Goal: Browse casually: Explore the website without a specific task or goal

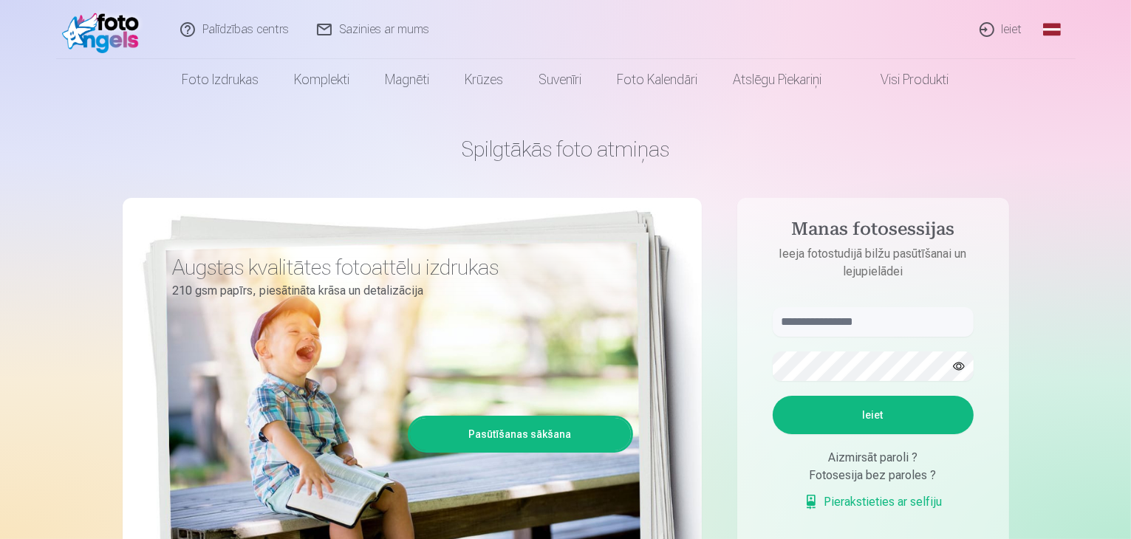
click at [1005, 33] on link "Ieiet" at bounding box center [1001, 29] width 71 height 59
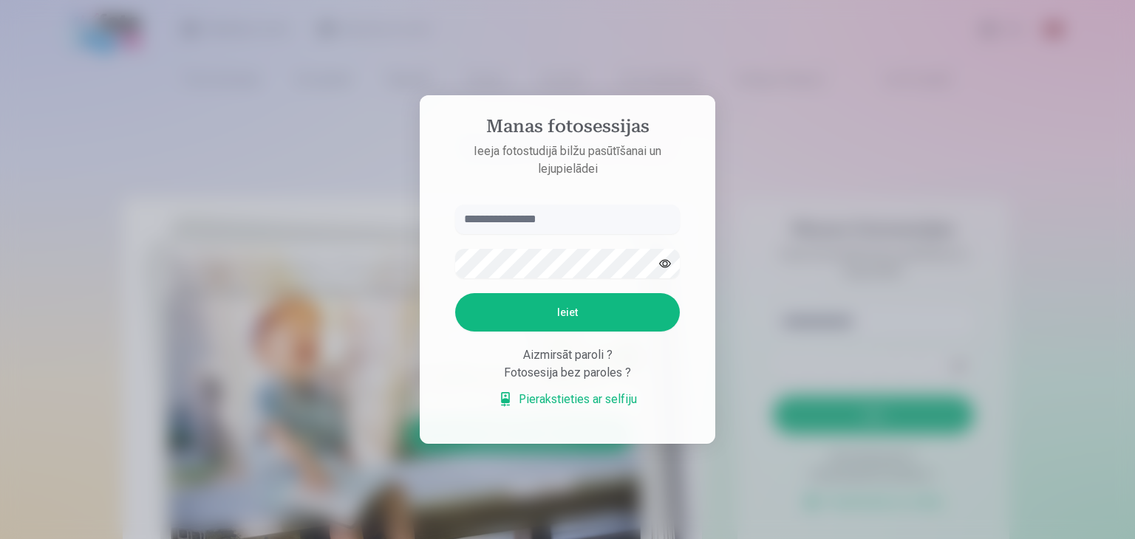
click at [530, 225] on input "text" at bounding box center [567, 220] width 225 height 30
type input "**********"
click at [455, 293] on button "Ieiet" at bounding box center [567, 312] width 225 height 38
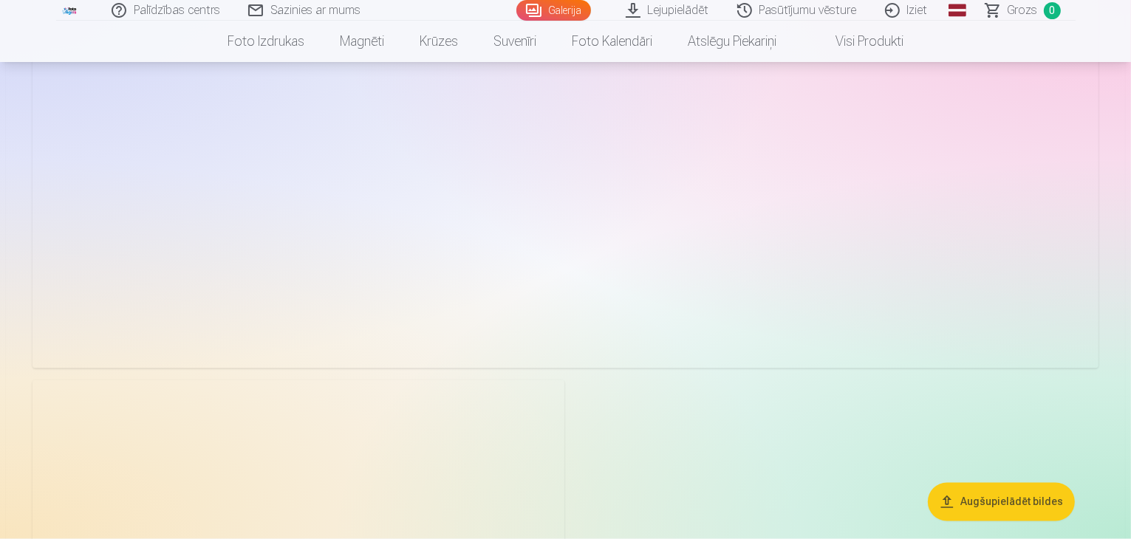
scroll to position [2438, 0]
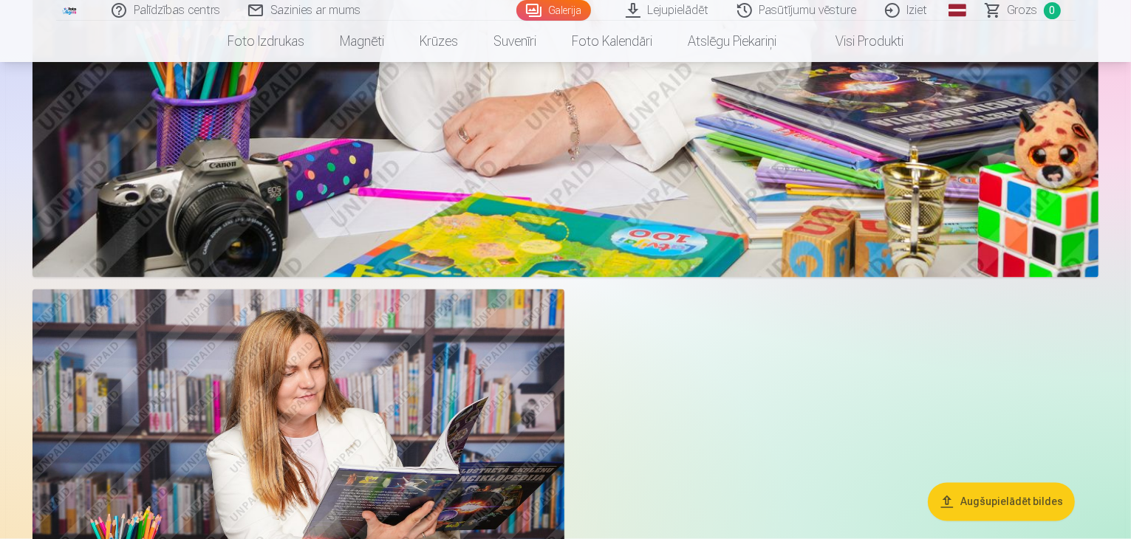
click at [1020, 508] on button "Augšupielādēt bildes" at bounding box center [1001, 502] width 147 height 38
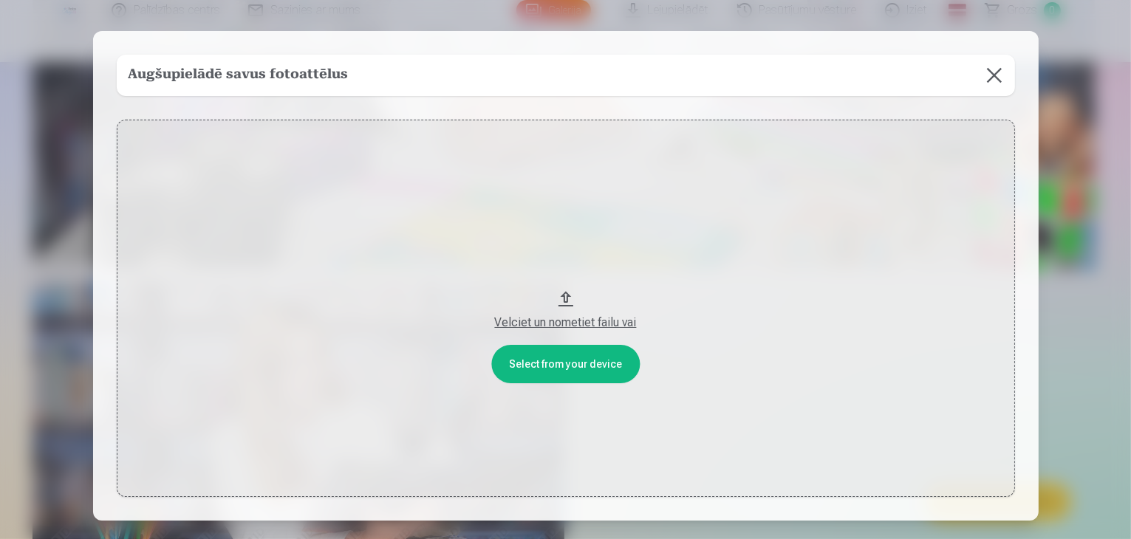
scroll to position [2444, 0]
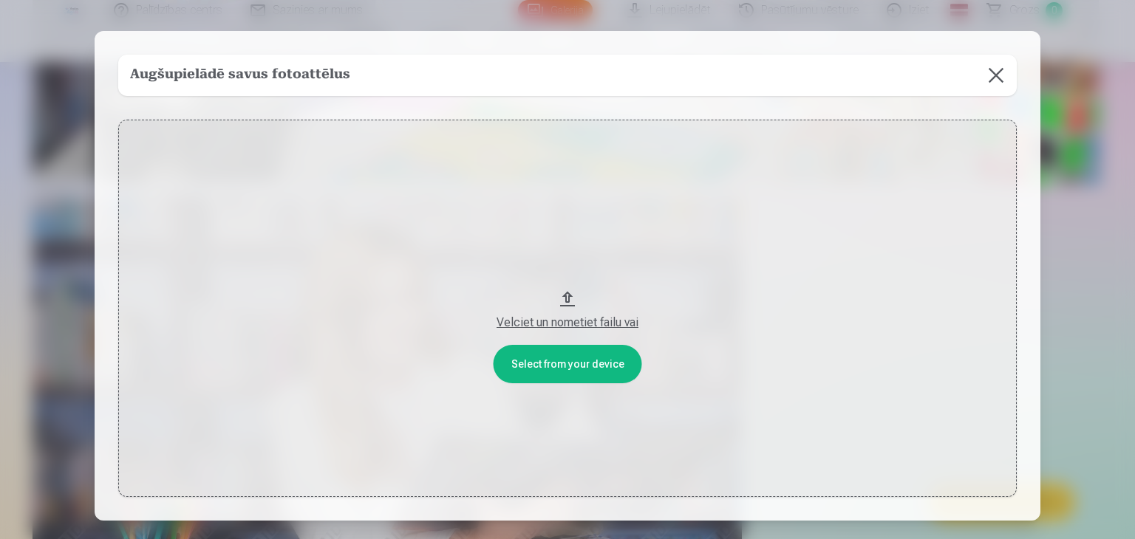
click at [992, 78] on button at bounding box center [995, 75] width 41 height 41
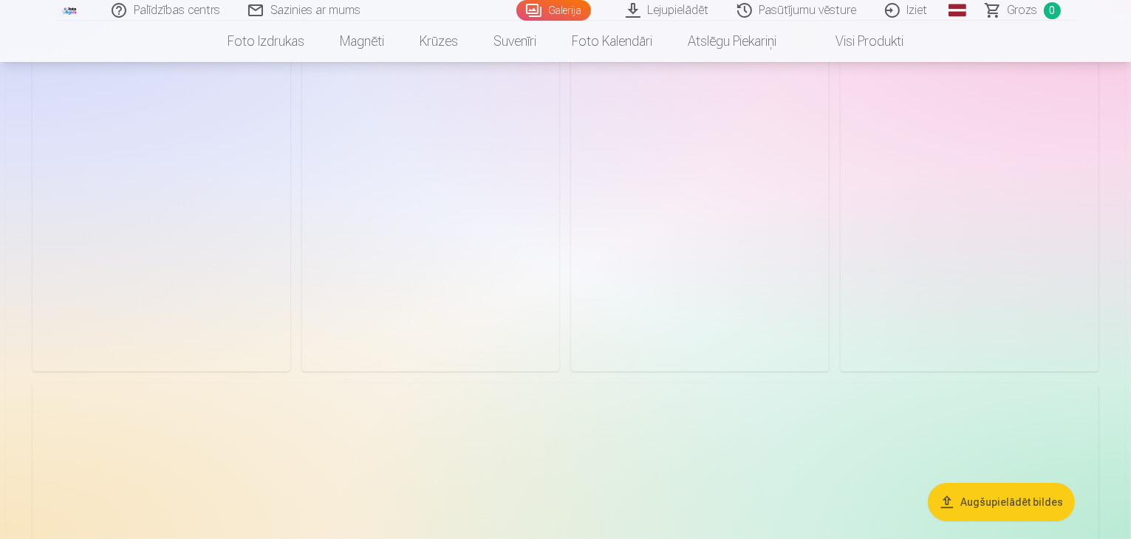
scroll to position [0, 0]
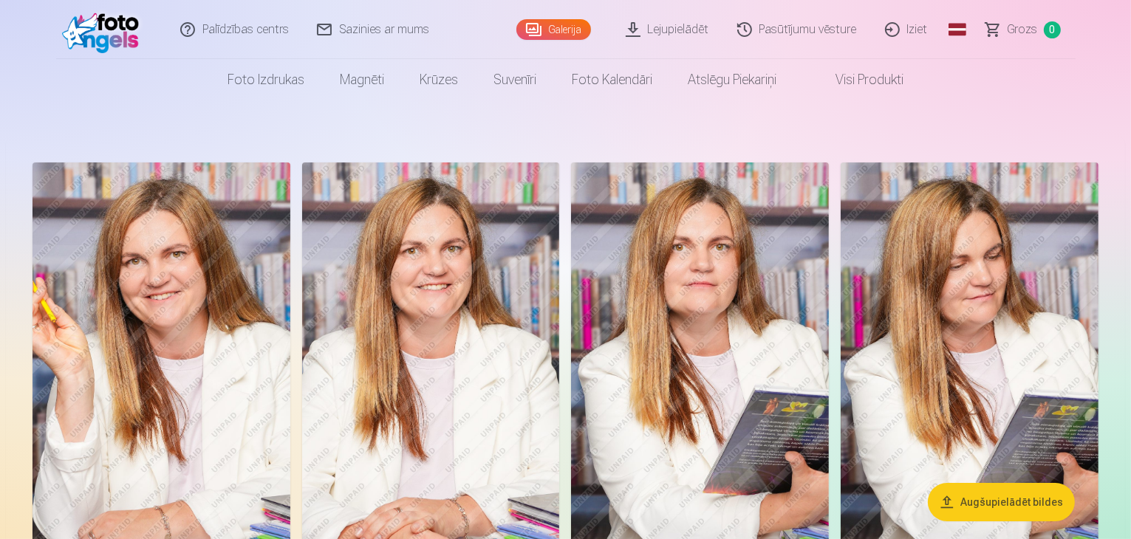
click at [689, 30] on link "Lejupielādēt" at bounding box center [669, 29] width 112 height 59
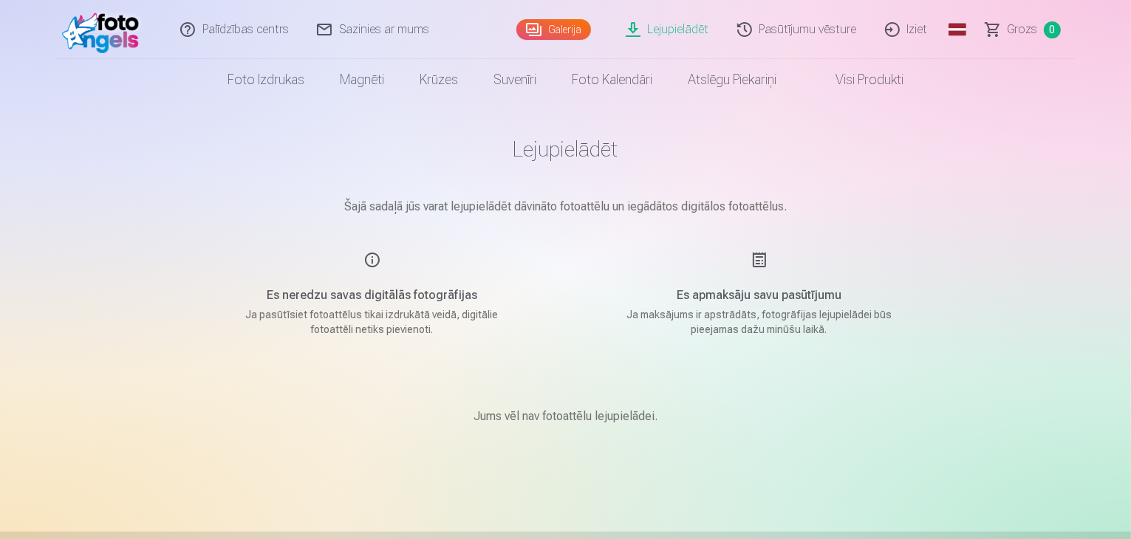
click at [341, 275] on div "Es neredzu savas digitālās fotogrāfijas Ja pasūtīsiet fotoattēlus tikai izdrukā…" at bounding box center [373, 294] width 352 height 86
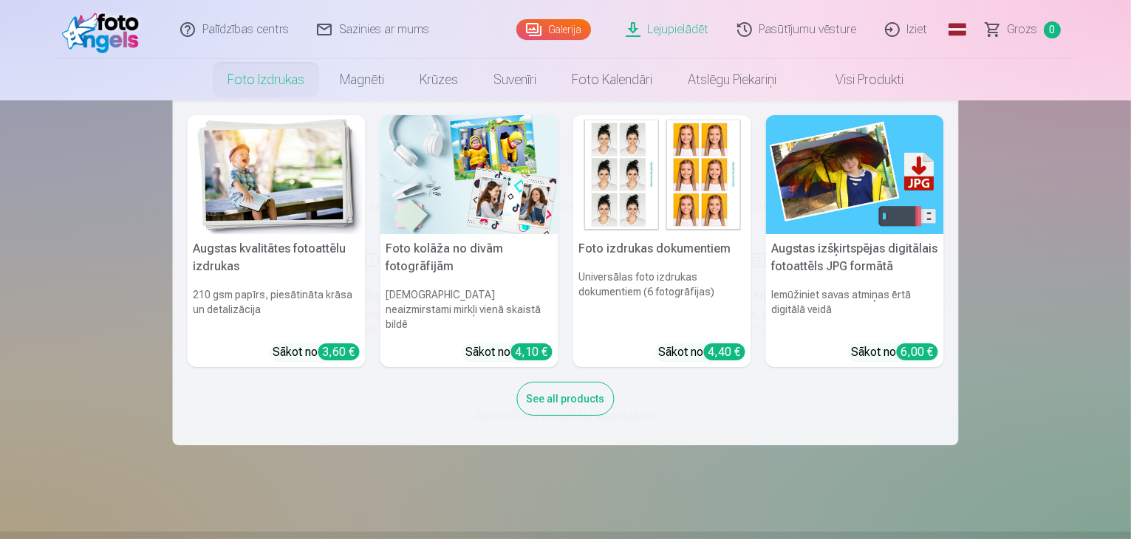
click at [248, 76] on link "Foto izdrukas" at bounding box center [266, 79] width 112 height 41
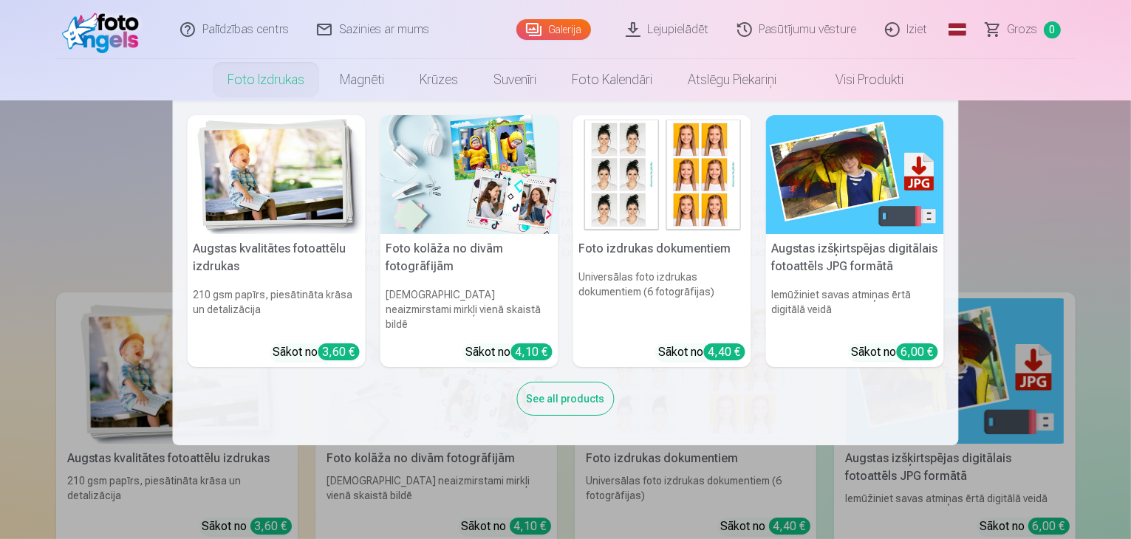
click at [280, 83] on link "Foto izdrukas" at bounding box center [266, 79] width 112 height 41
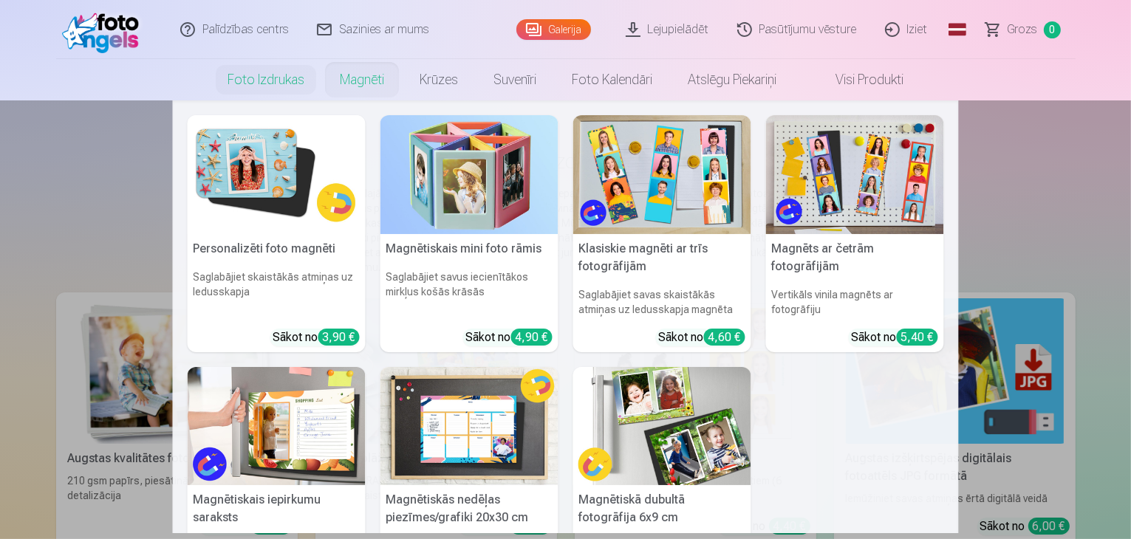
click at [1012, 165] on nav "Personalizēti foto magnēti Saglabājiet skaistākās atmiņas uz ledusskapja Sākot …" at bounding box center [565, 316] width 1131 height 433
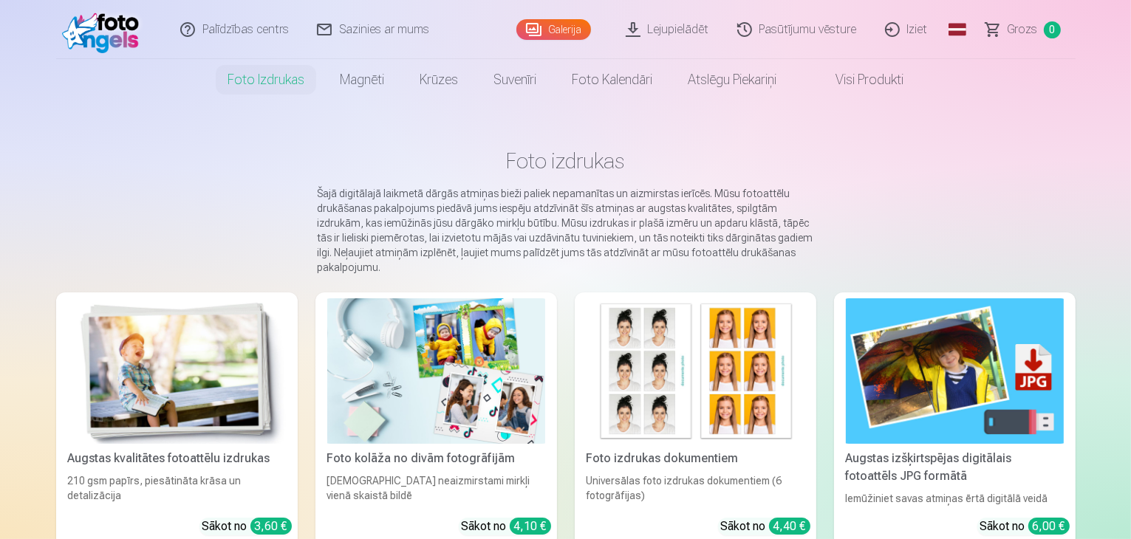
click at [547, 24] on link "Galerija" at bounding box center [553, 29] width 75 height 21
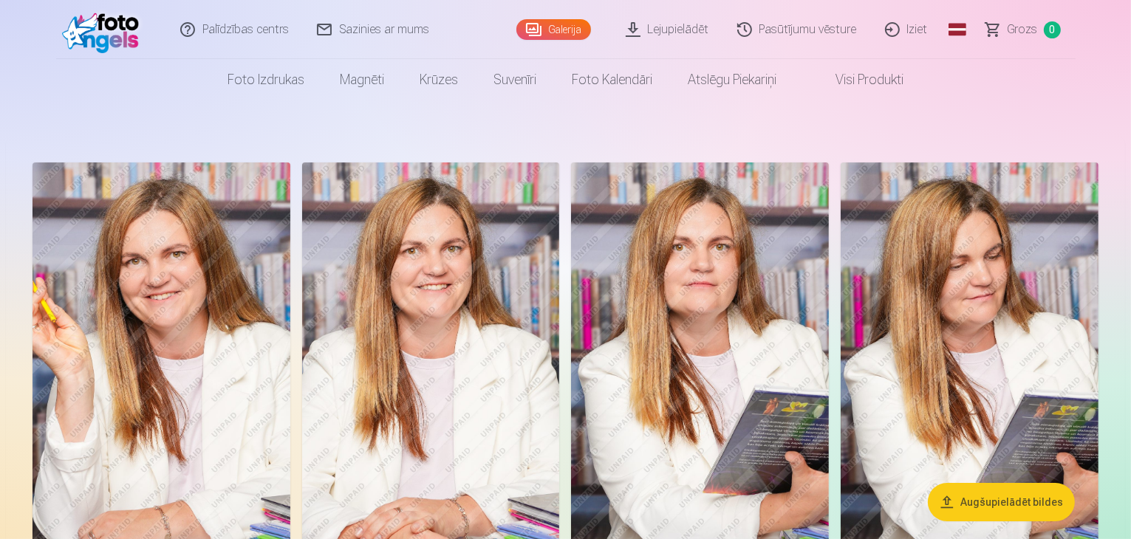
click at [117, 36] on img at bounding box center [104, 29] width 85 height 47
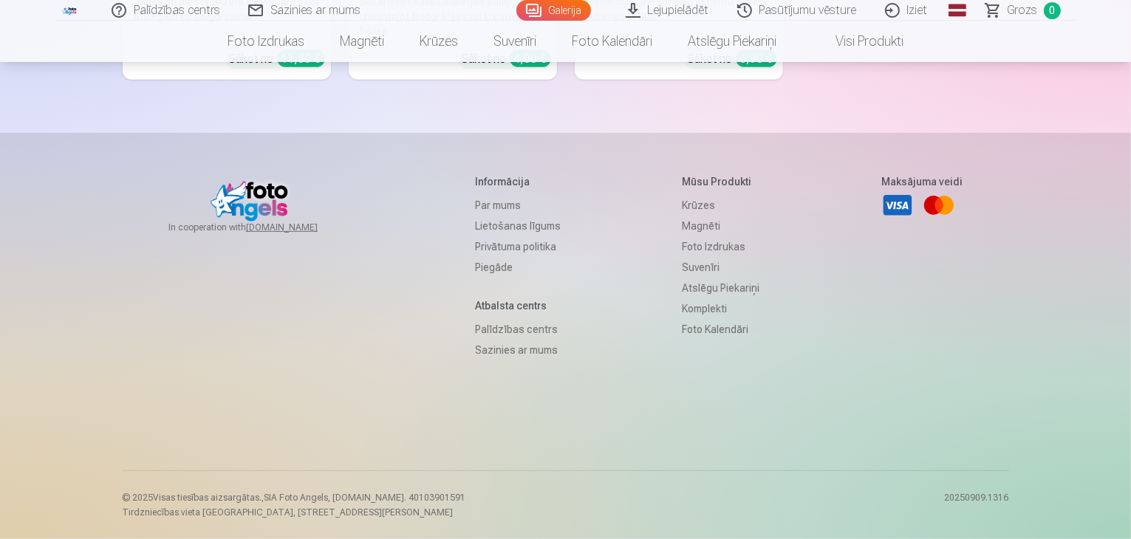
scroll to position [6411, 0]
